Goal: Task Accomplishment & Management: Manage account settings

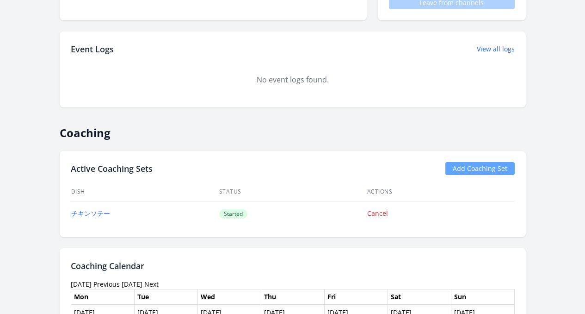
scroll to position [391, 0]
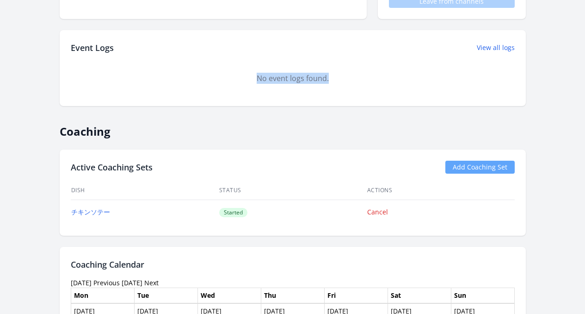
drag, startPoint x: 248, startPoint y: 69, endPoint x: 344, endPoint y: 93, distance: 98.9
click at [344, 93] on div "No event logs found." at bounding box center [293, 78] width 444 height 33
click at [317, 120] on h2 "Coaching" at bounding box center [293, 127] width 466 height 21
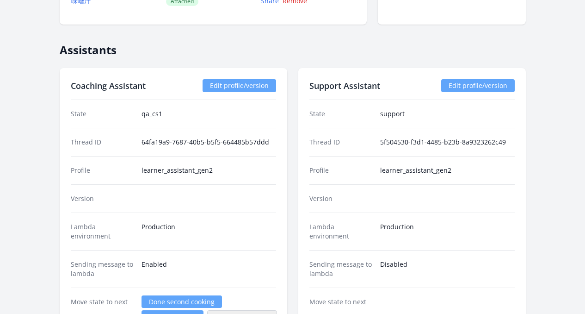
scroll to position [1290, 0]
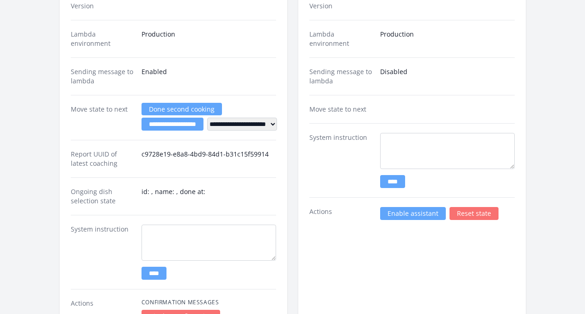
click at [148, 194] on dd "id: , name: , done at:" at bounding box center [209, 196] width 135 height 19
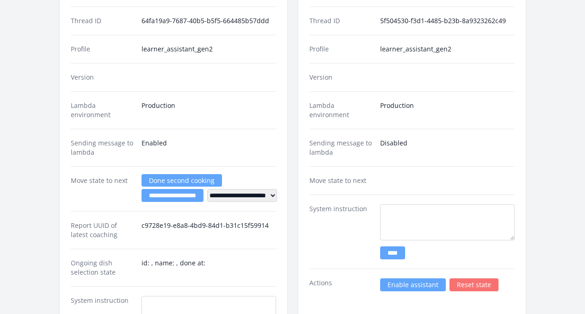
scroll to position [1217, 0]
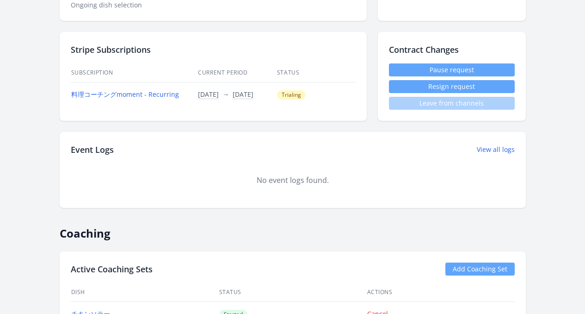
scroll to position [288, 0]
click at [484, 87] on button "Resign request" at bounding box center [452, 87] width 126 height 13
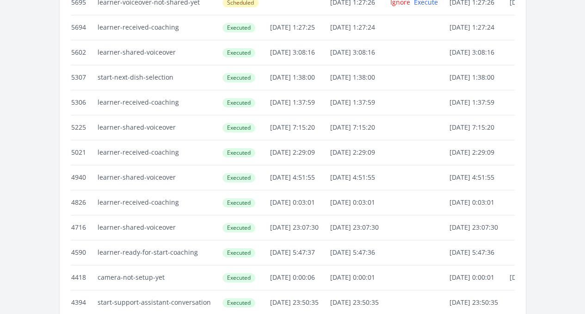
scroll to position [1553, 0]
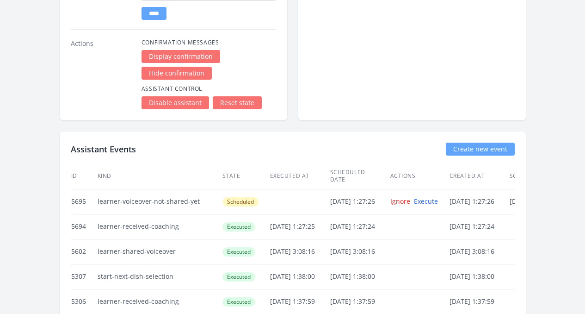
drag, startPoint x: 168, startPoint y: 168, endPoint x: 62, endPoint y: 167, distance: 106.0
click at [155, 214] on td "learner-received-coaching" at bounding box center [159, 226] width 125 height 25
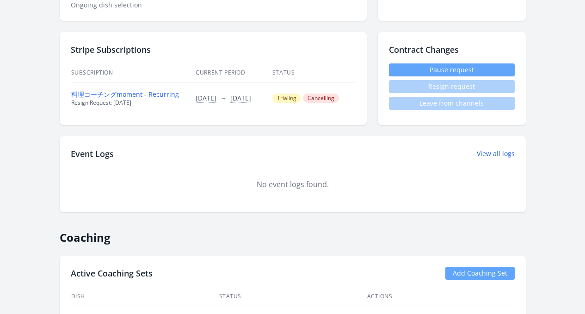
scroll to position [287, 0]
